Goal: Task Accomplishment & Management: Manage account settings

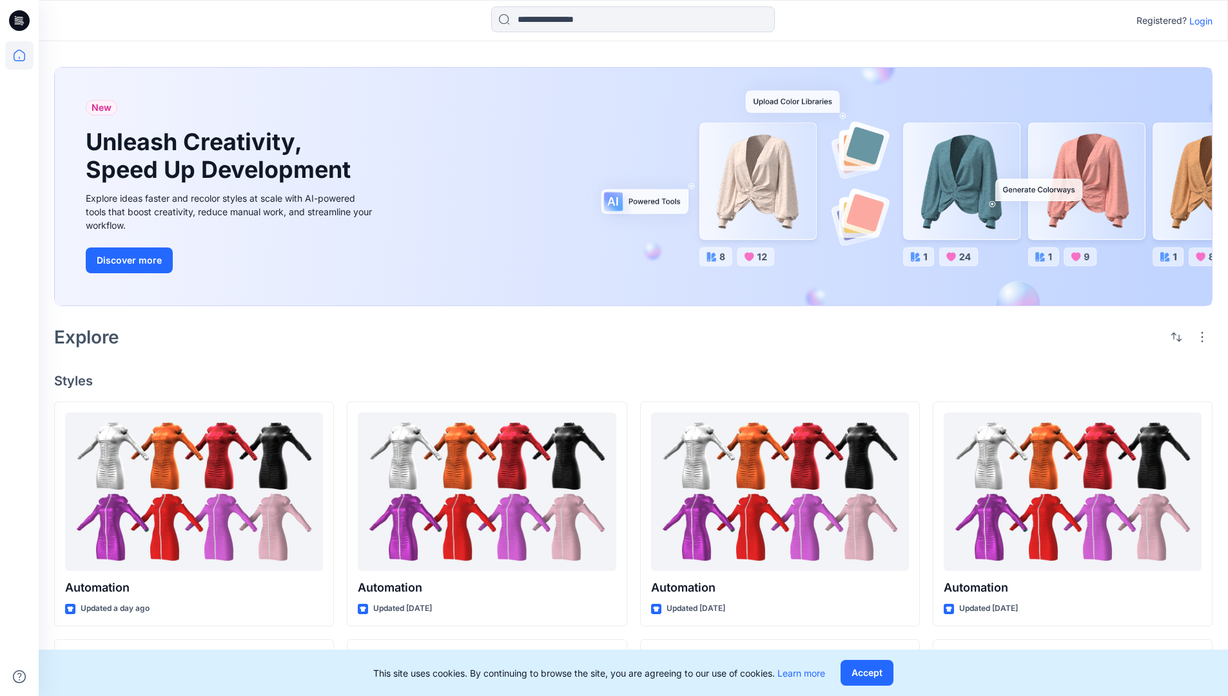
click at [1198, 21] on p "Login" at bounding box center [1201, 21] width 23 height 14
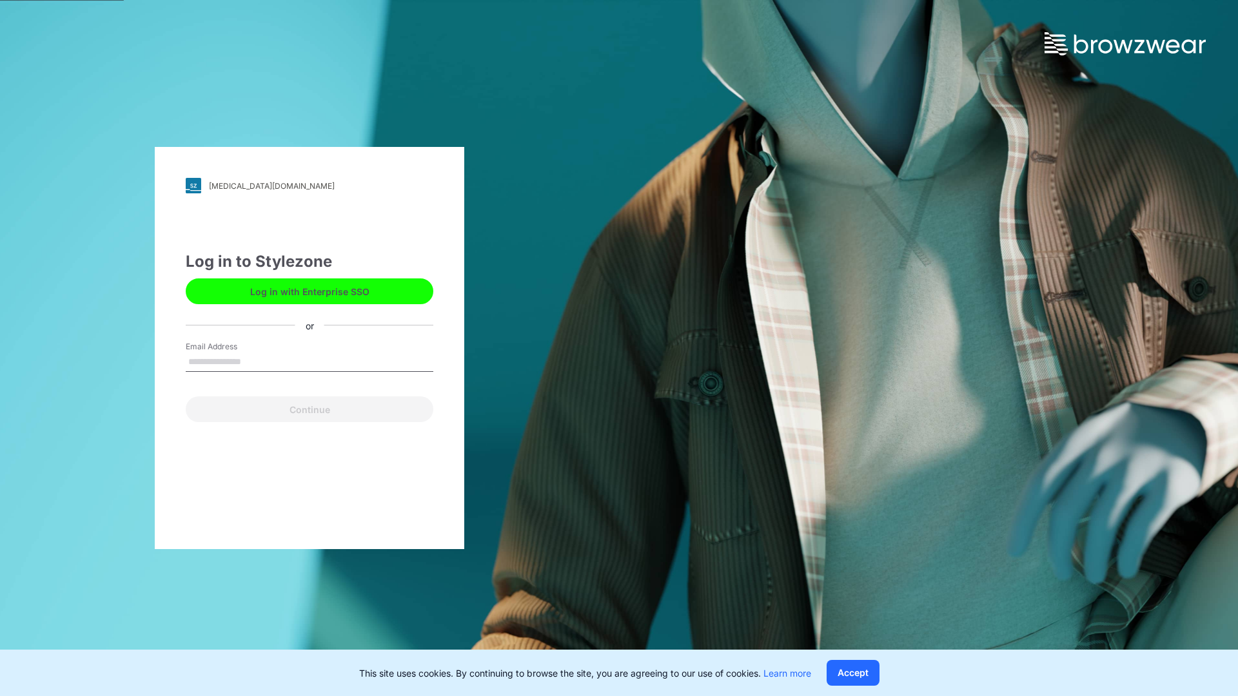
click at [255, 361] on input "Email Address" at bounding box center [310, 362] width 248 height 19
type input "**********"
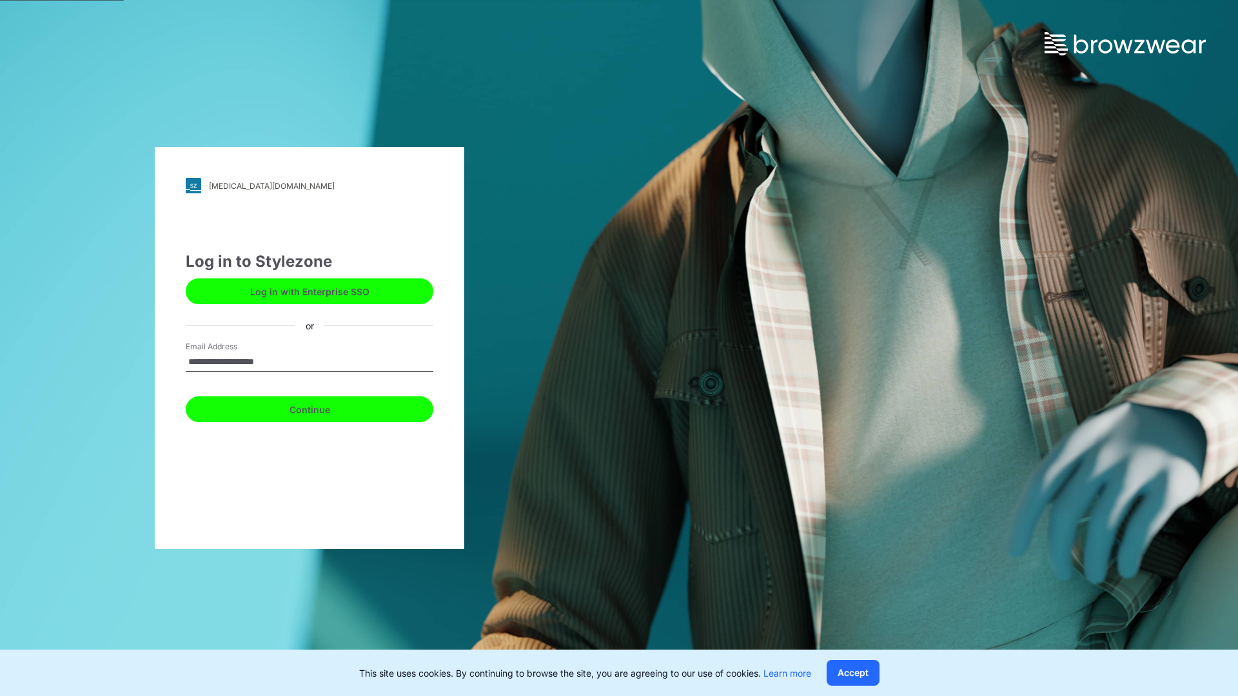
click at [324, 407] on button "Continue" at bounding box center [310, 410] width 248 height 26
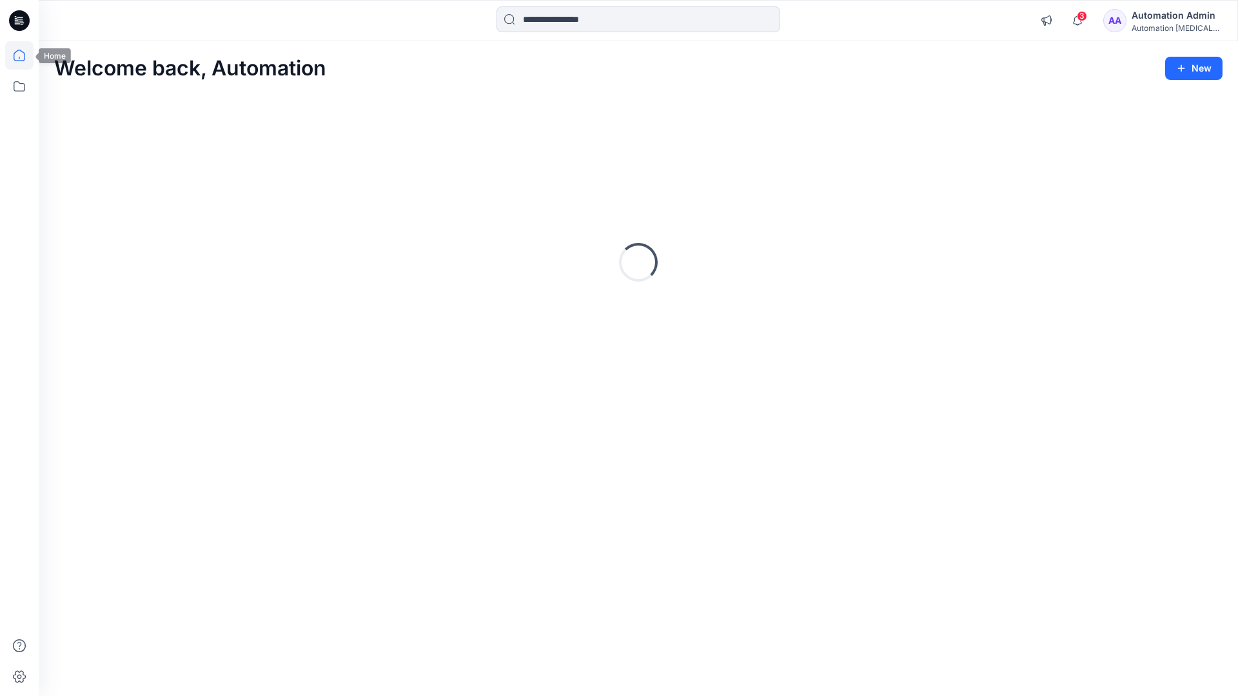
click at [25, 55] on icon at bounding box center [20, 56] width 12 height 12
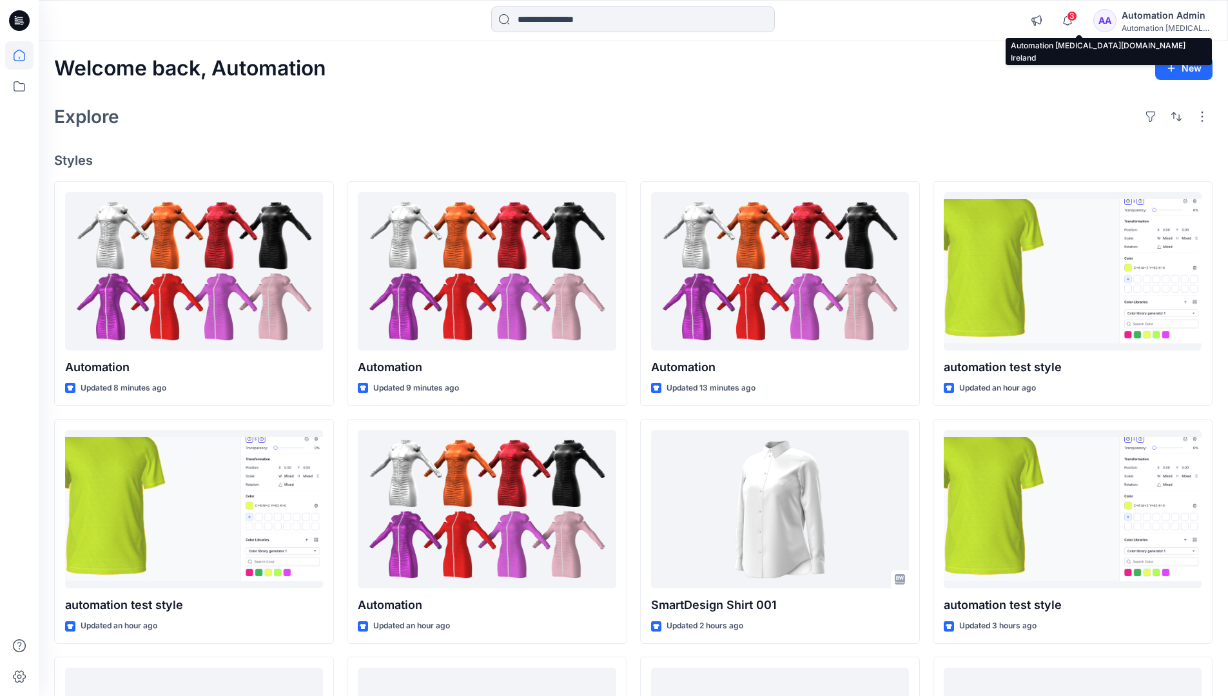
click at [1157, 30] on div "Automation [MEDICAL_DATA]..." at bounding box center [1167, 28] width 90 height 10
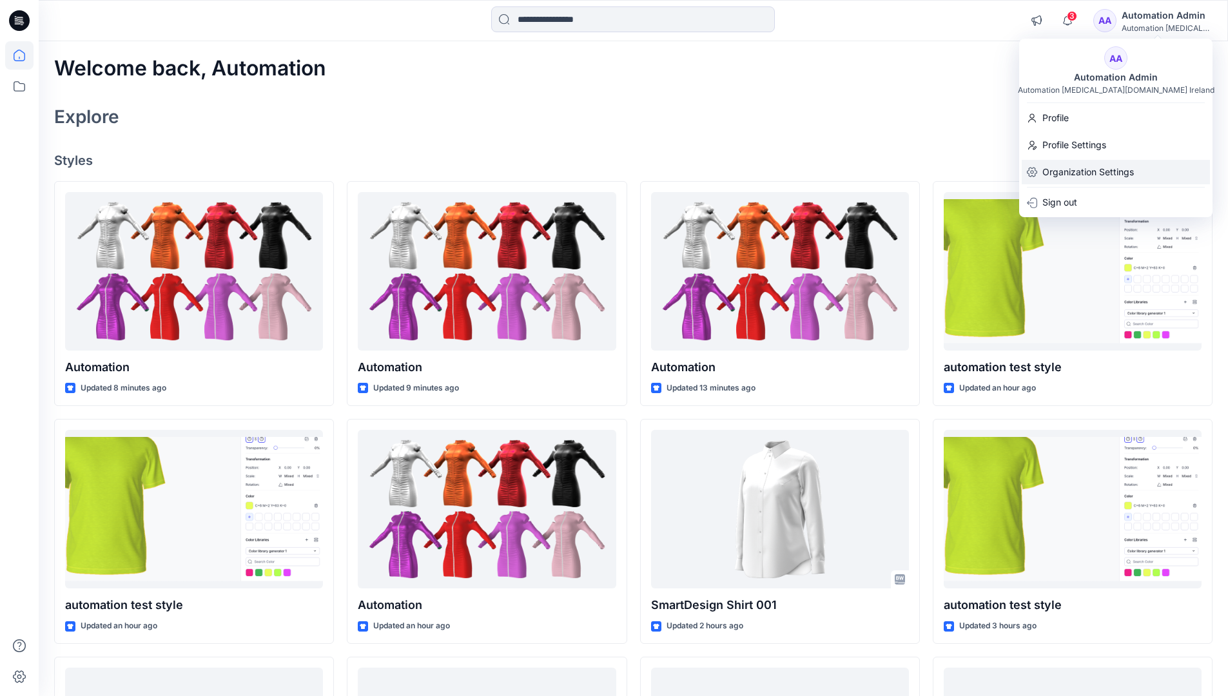
click at [1110, 175] on p "Organization Settings" at bounding box center [1089, 172] width 92 height 25
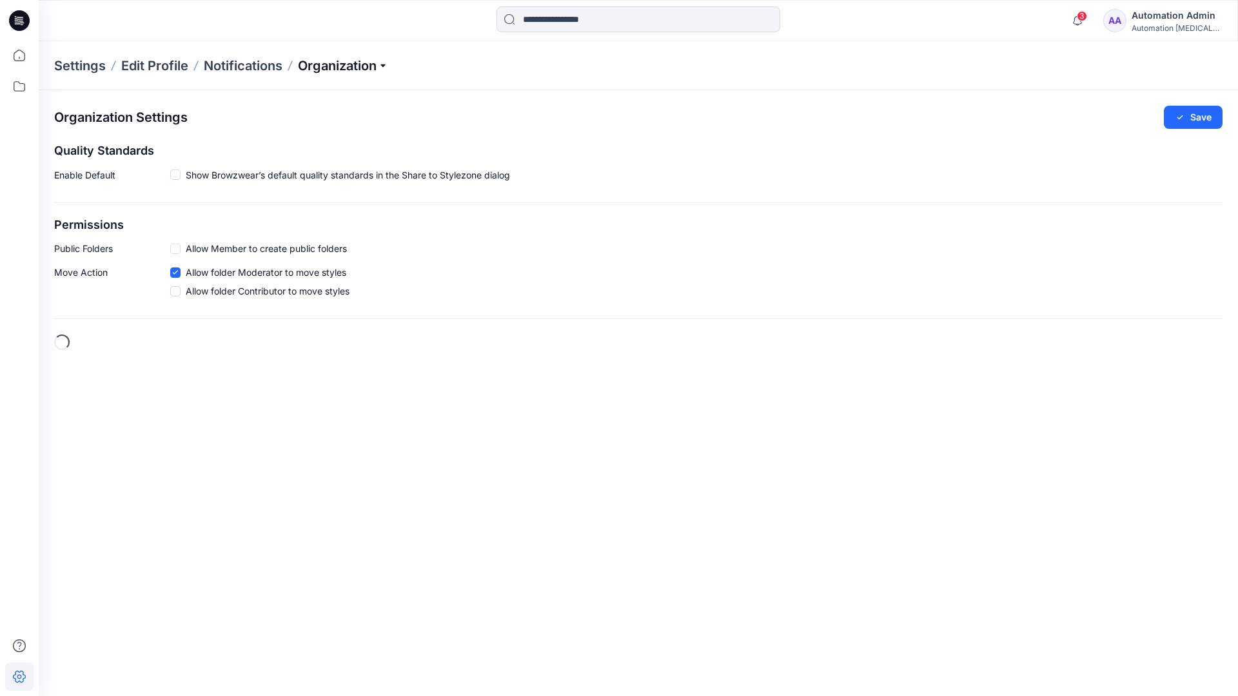
click at [377, 66] on p "Organization" at bounding box center [343, 66] width 90 height 18
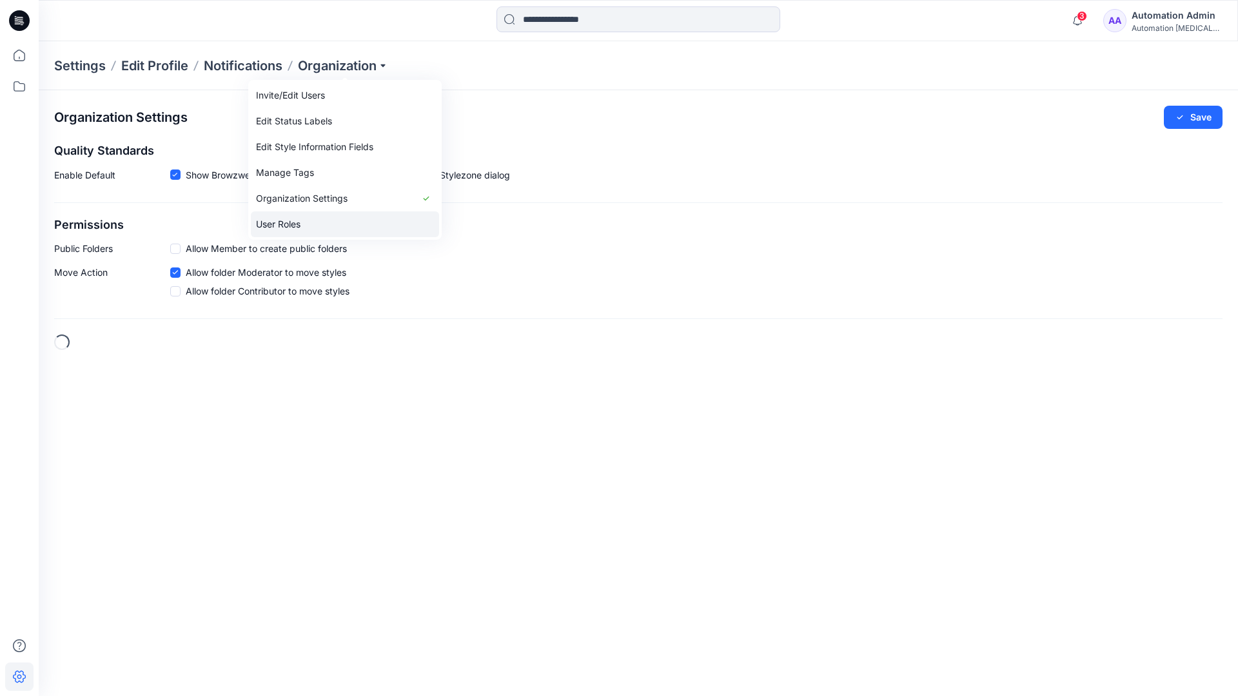
click at [350, 217] on link "User Roles" at bounding box center [345, 224] width 188 height 26
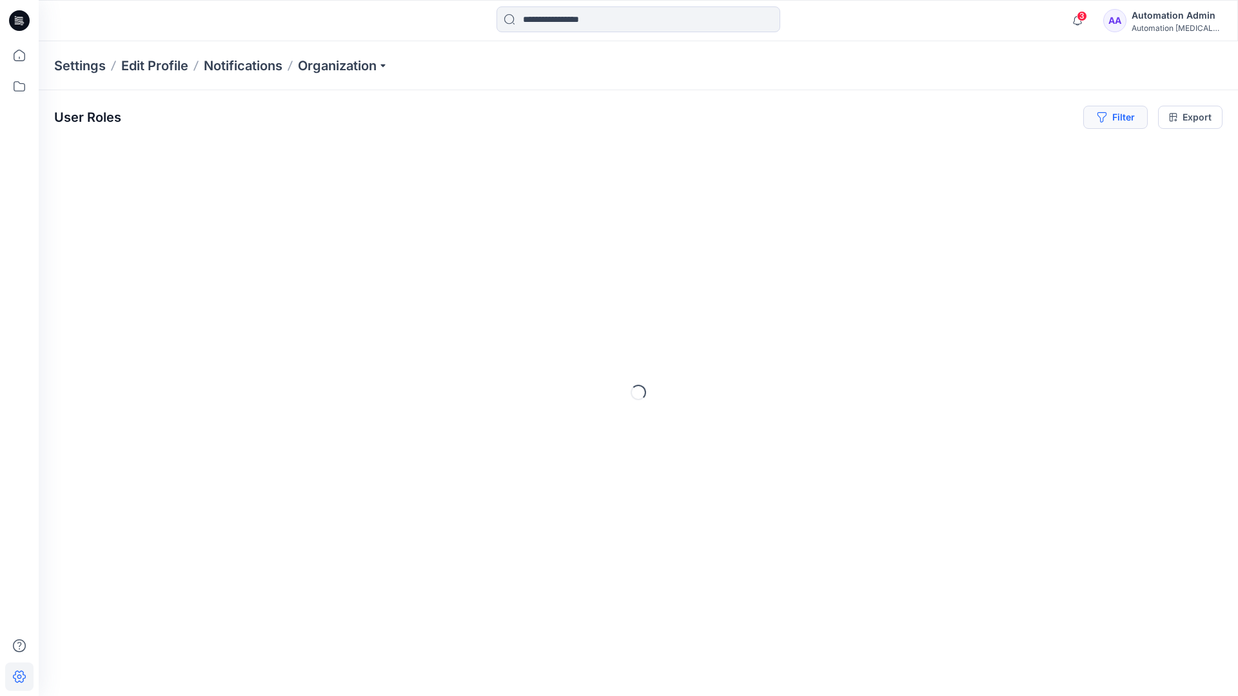
click at [1121, 115] on button "Filter" at bounding box center [1115, 117] width 64 height 23
click at [950, 150] on div at bounding box center [919, 152] width 133 height 16
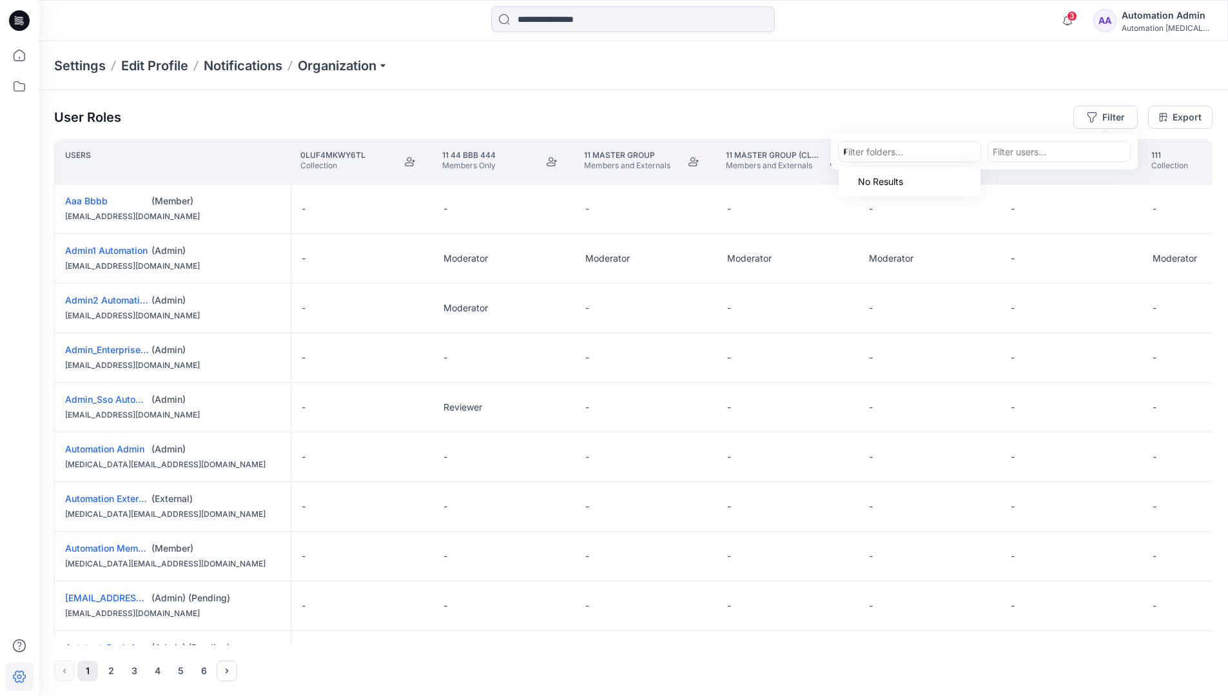
type input "*****"
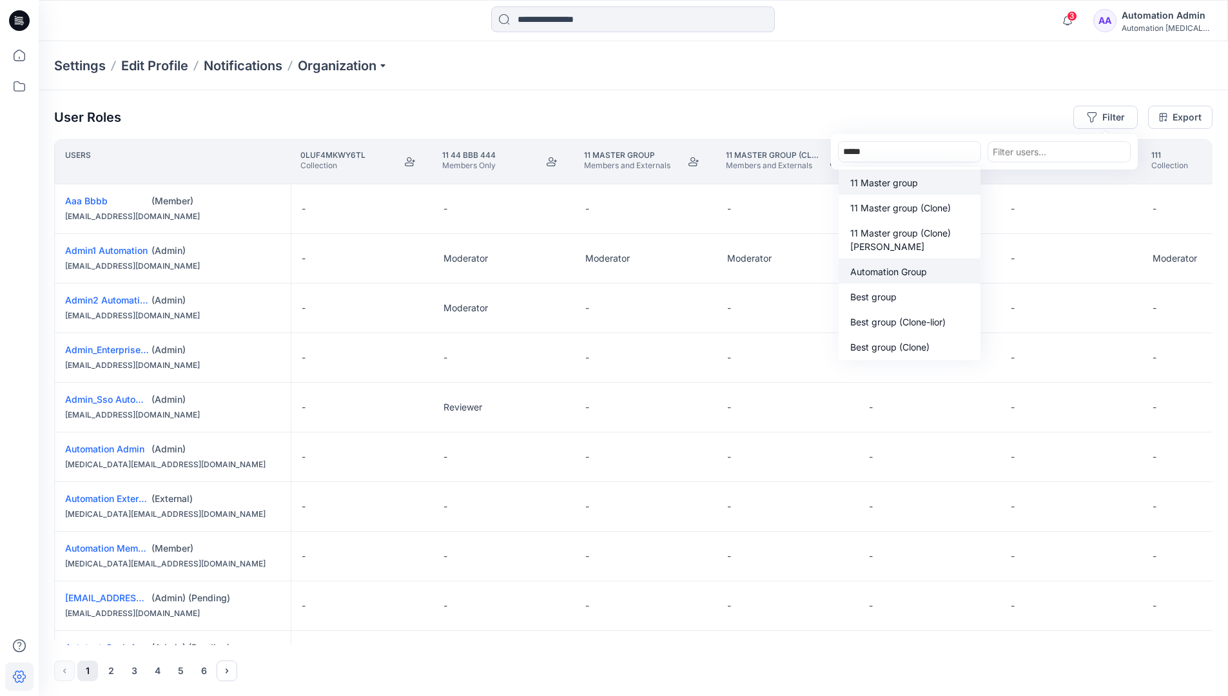
click at [915, 276] on p "Automation Group" at bounding box center [888, 272] width 77 height 14
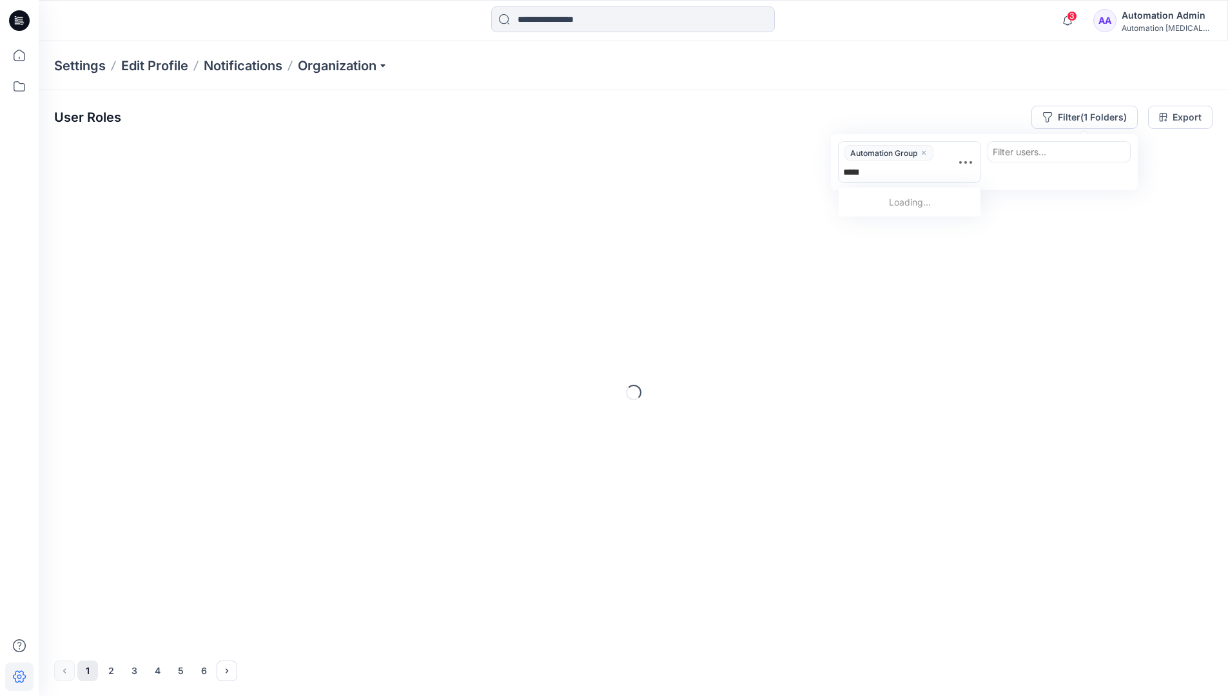
type input "******"
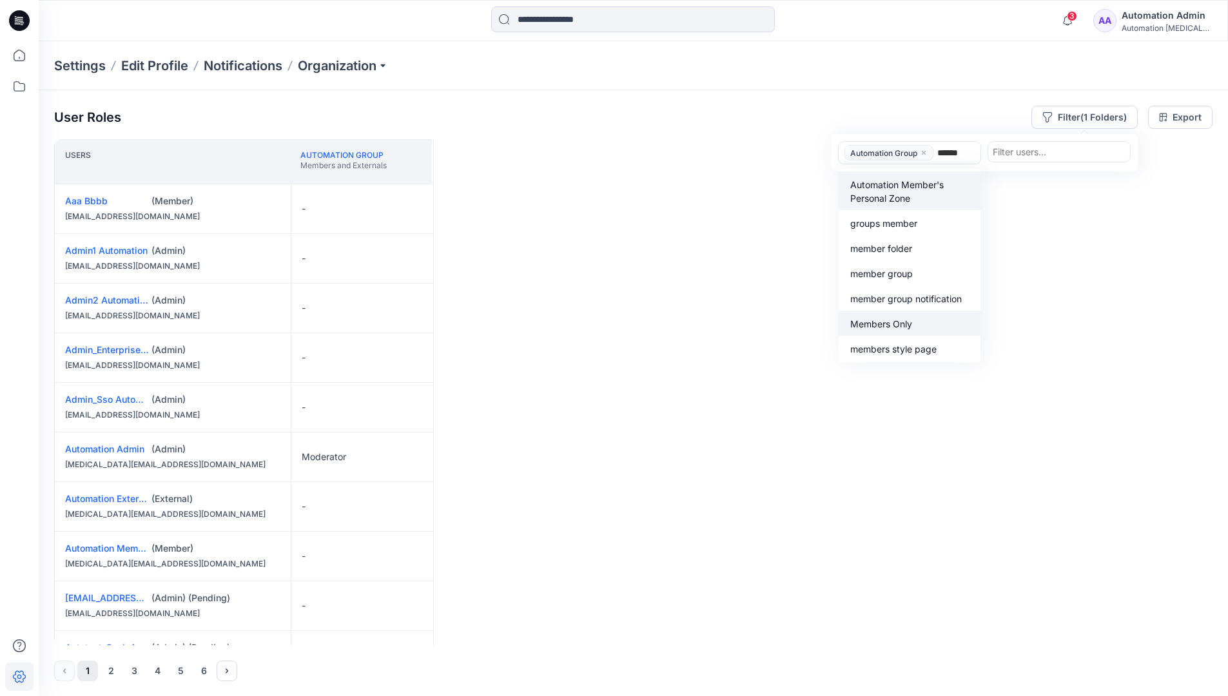
click at [908, 320] on p "Members Only" at bounding box center [881, 324] width 62 height 14
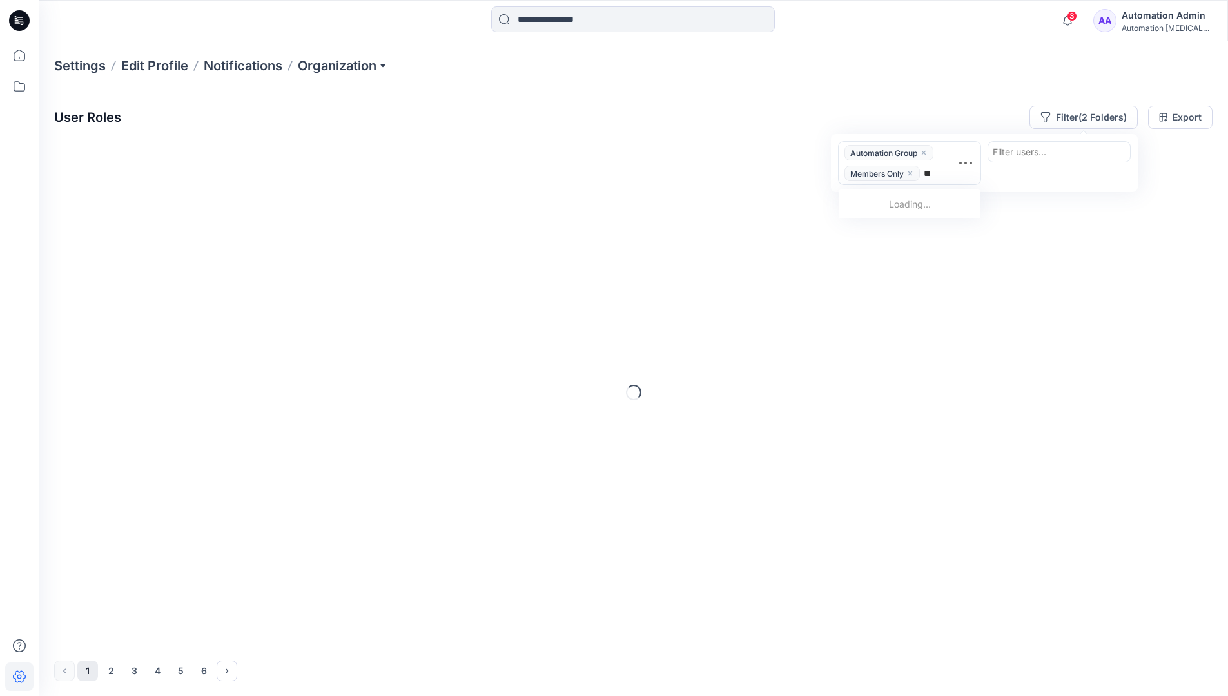
type input "*****"
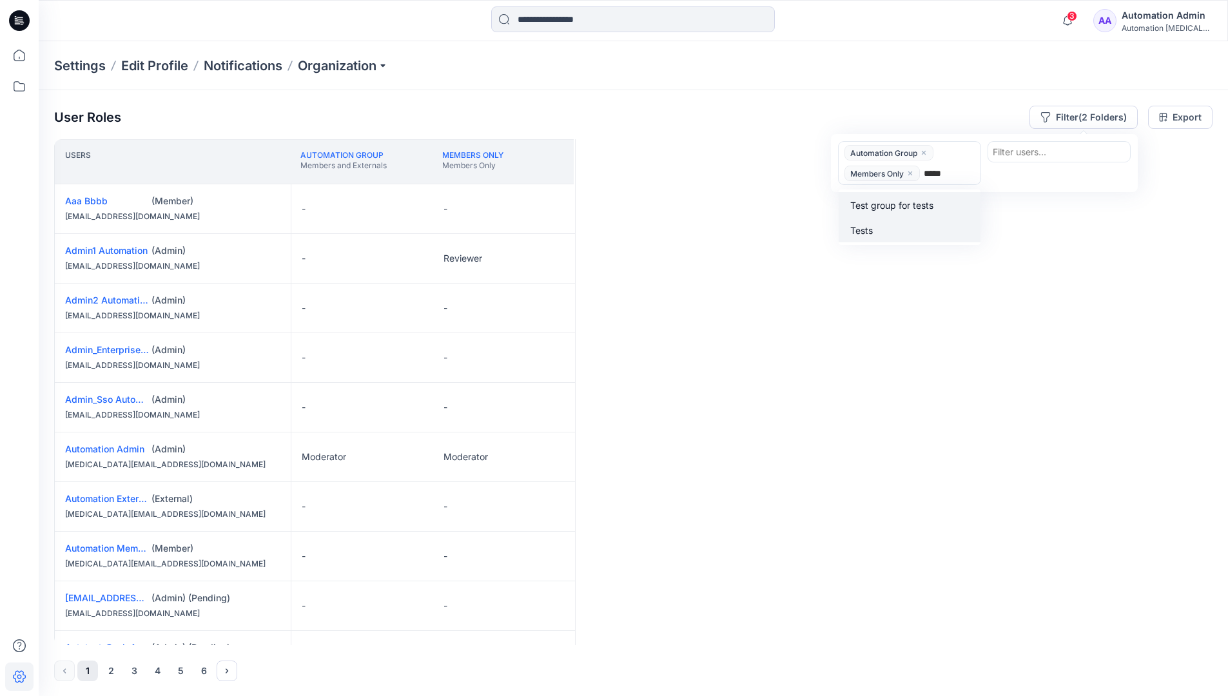
click at [912, 223] on div "Tests" at bounding box center [910, 229] width 126 height 15
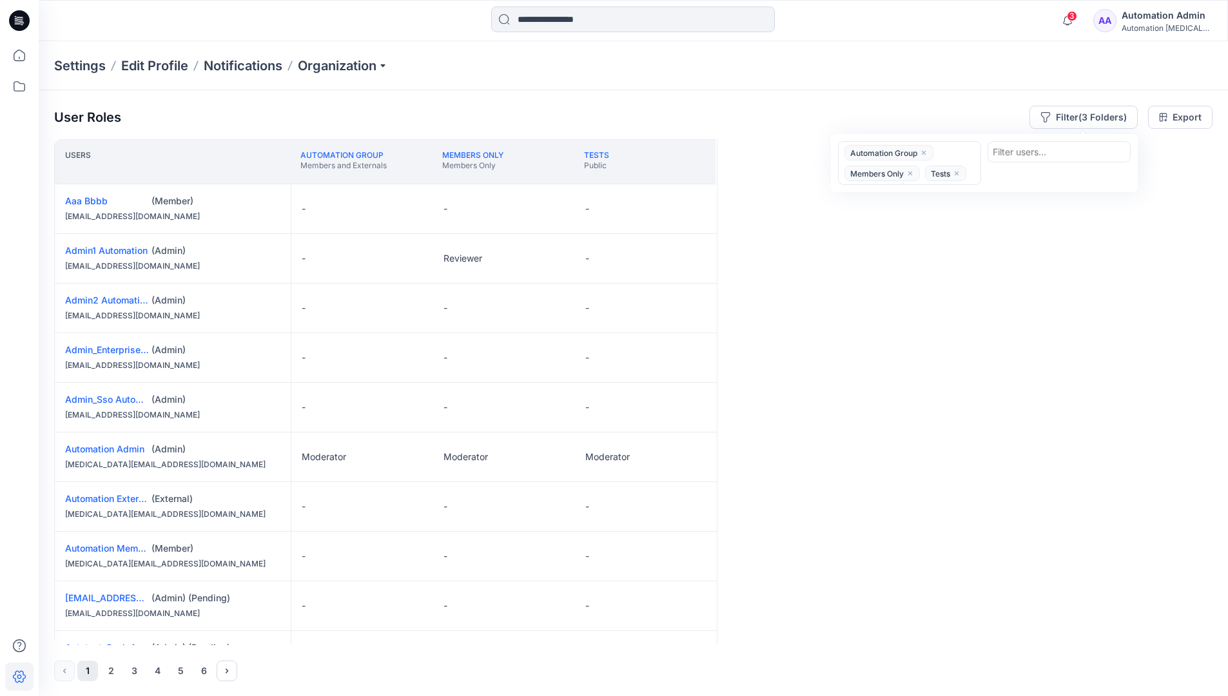
click at [881, 218] on div "Users Automation Group Members and Externals Members Only Members Only Tests Pu…" at bounding box center [633, 392] width 1159 height 506
click at [1077, 113] on button "Filter (3 Folders)" at bounding box center [1084, 117] width 108 height 23
click at [925, 150] on icon "close" at bounding box center [924, 153] width 8 height 8
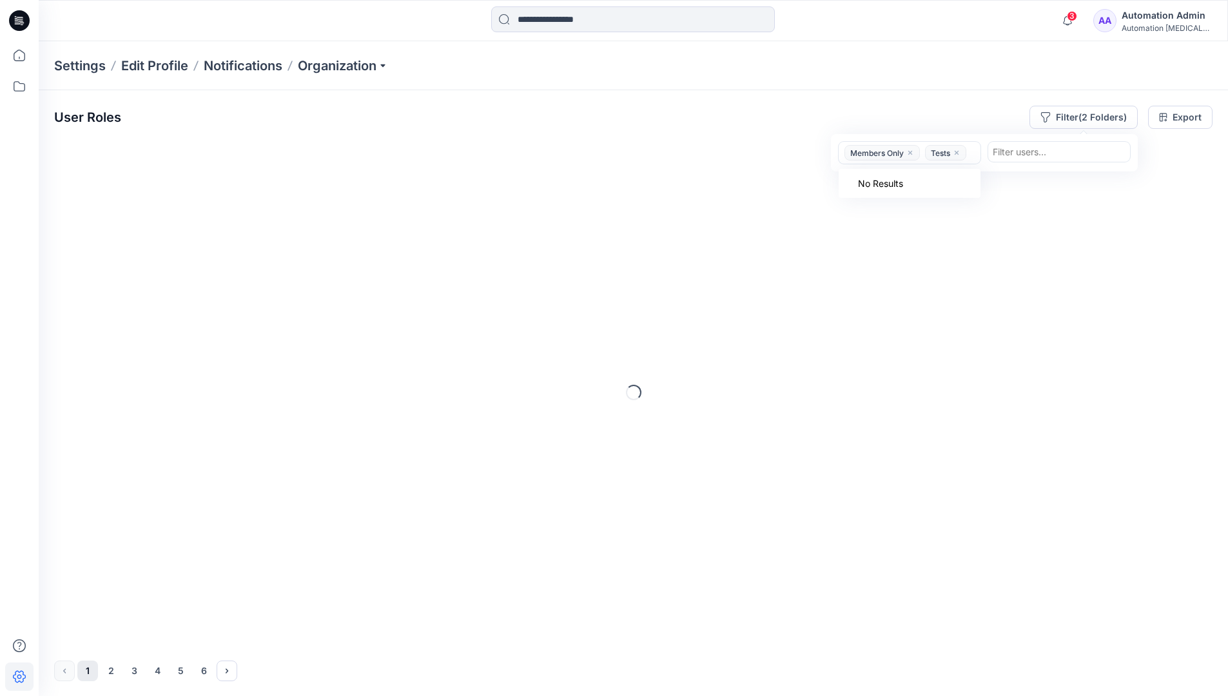
click at [914, 154] on icon "close" at bounding box center [911, 153] width 8 height 8
click at [878, 153] on icon "close" at bounding box center [876, 153] width 4 height 4
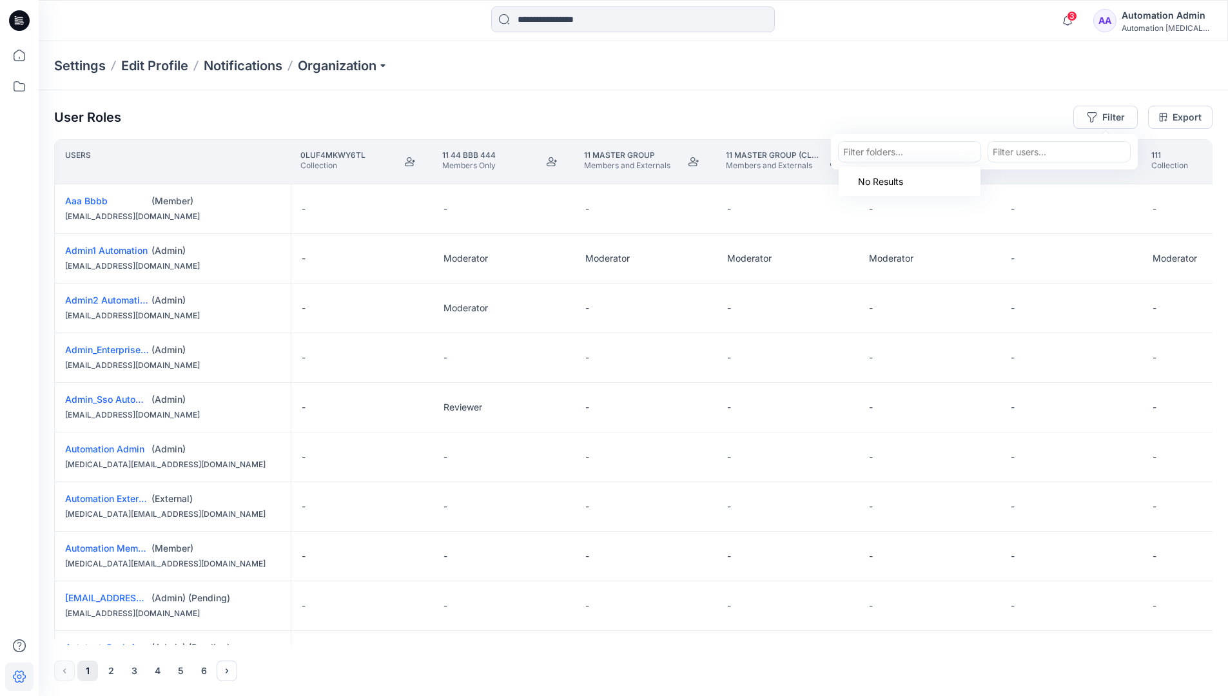
click at [1043, 73] on div "Settings Edit Profile Notifications Organization" at bounding box center [634, 65] width 1190 height 49
click at [949, 108] on div "User Roles Filter Export" at bounding box center [633, 117] width 1159 height 23
click at [1150, 21] on div "Automation Admin" at bounding box center [1167, 15] width 90 height 15
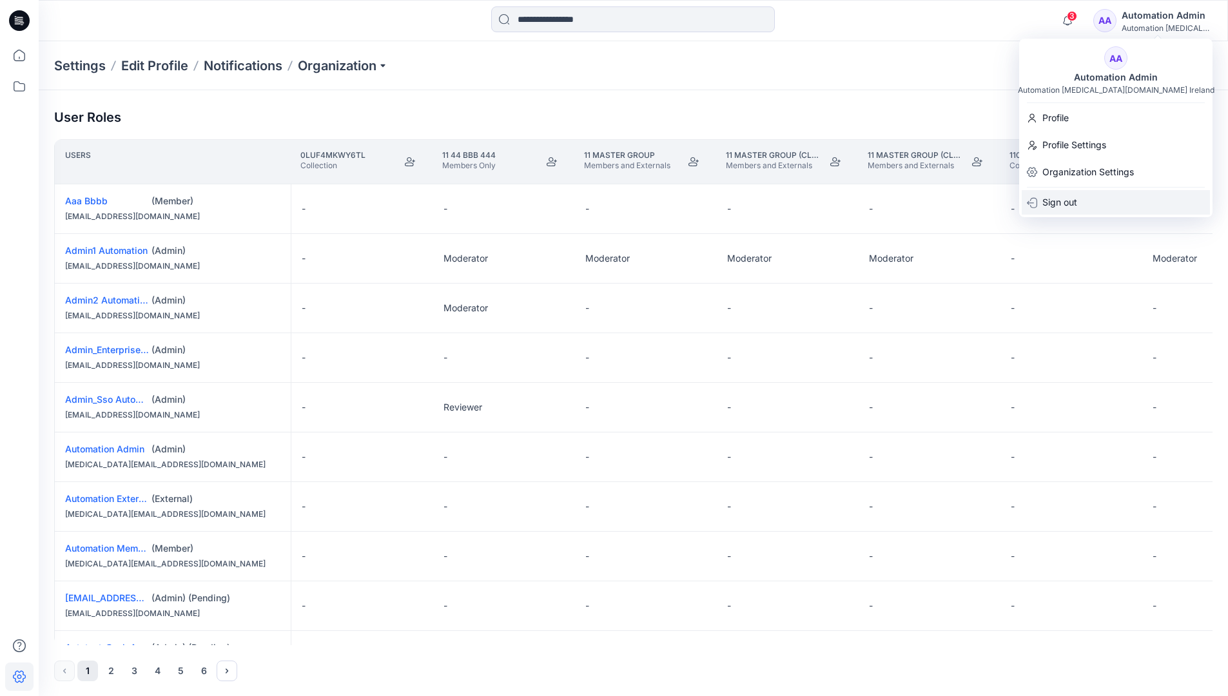
click at [1097, 205] on div "Sign out" at bounding box center [1116, 202] width 188 height 25
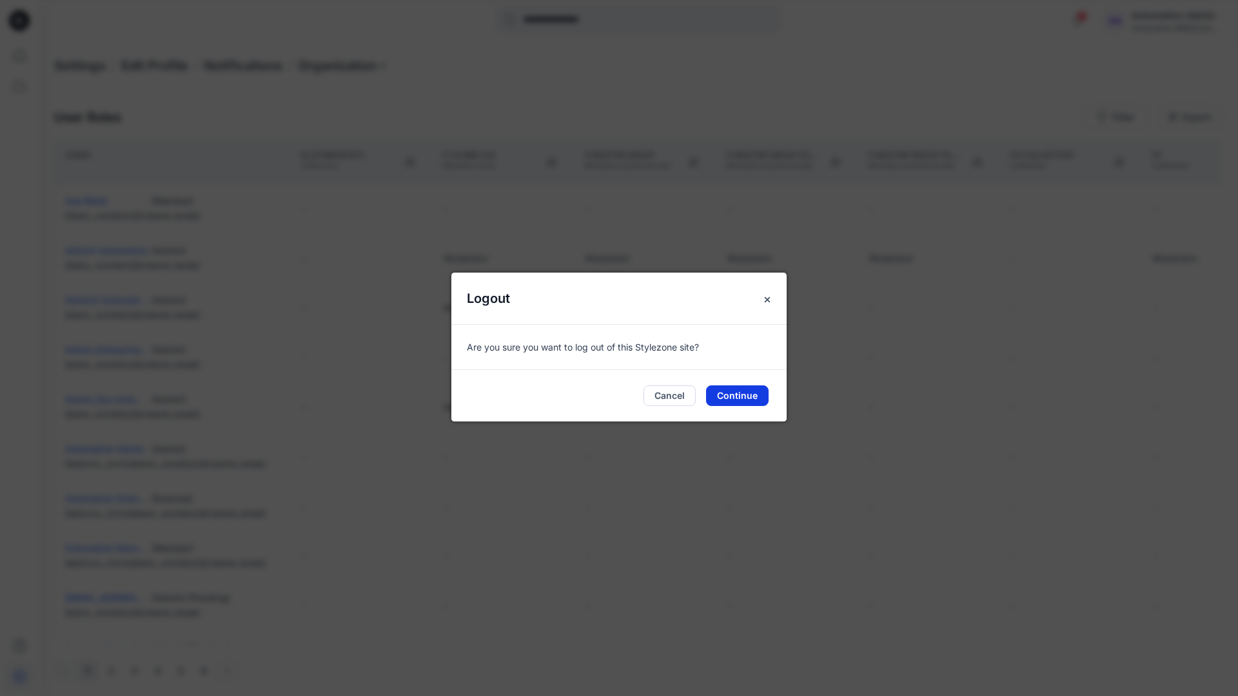
click at [751, 395] on button "Continue" at bounding box center [737, 396] width 63 height 21
